Goal: Information Seeking & Learning: Learn about a topic

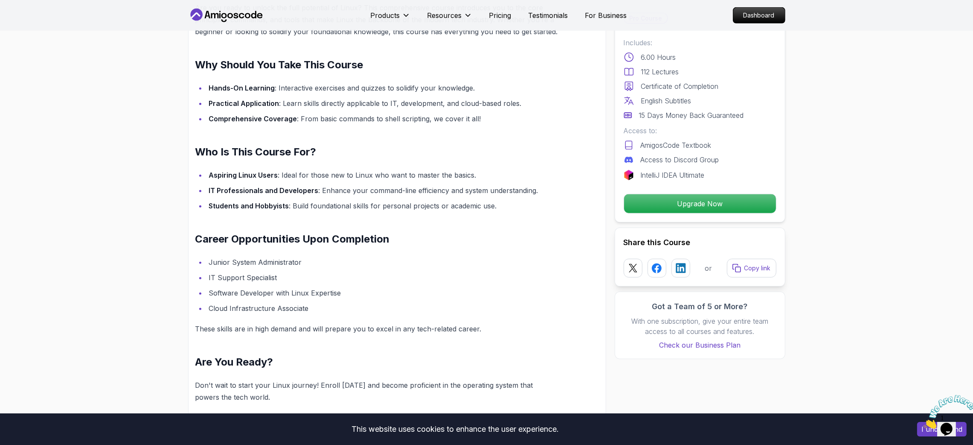
scroll to position [1010, 0]
